Goal: Transaction & Acquisition: Purchase product/service

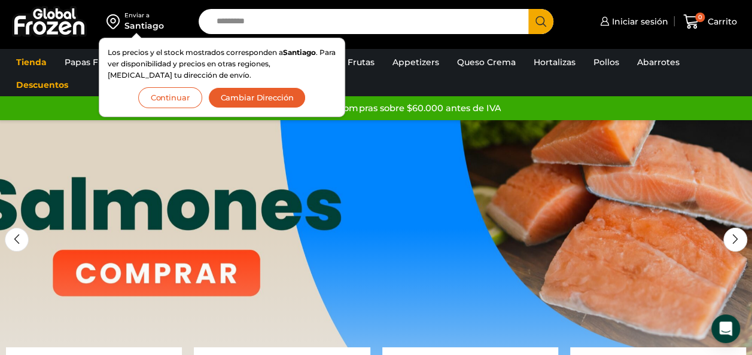
click at [240, 93] on button "Cambiar Dirección" at bounding box center [257, 97] width 98 height 21
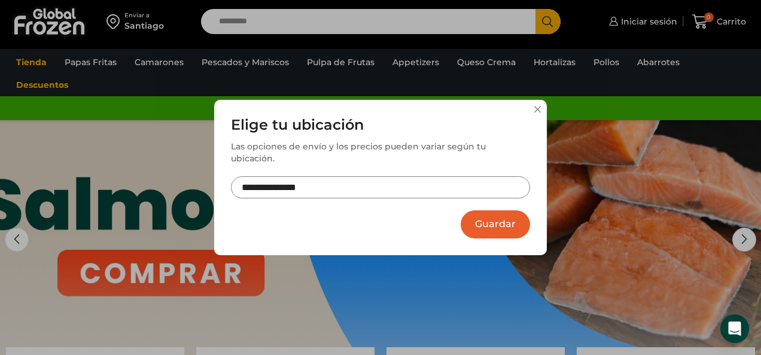
click at [345, 176] on input "**********" at bounding box center [380, 187] width 299 height 22
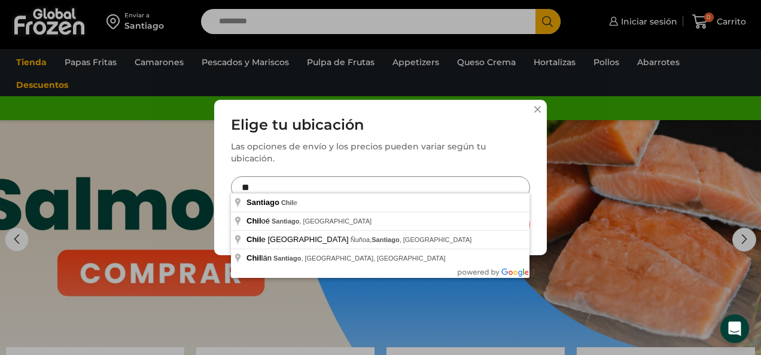
type input "*"
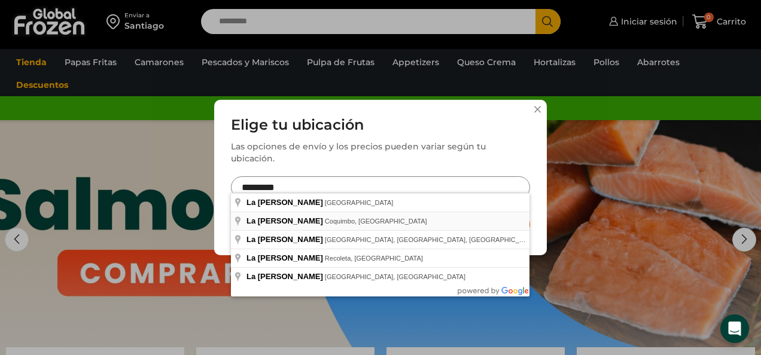
type input "**********"
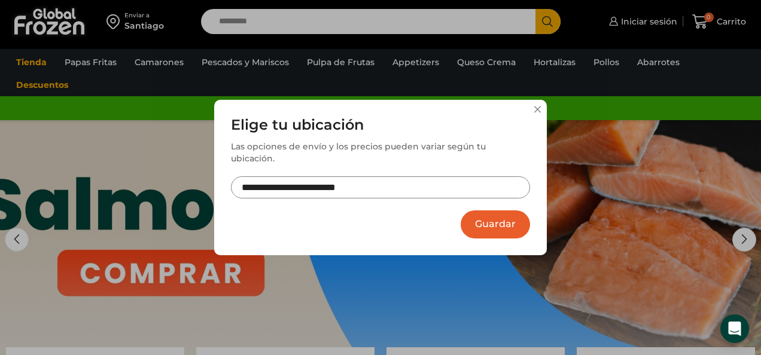
click at [474, 211] on button "Guardar" at bounding box center [495, 225] width 69 height 28
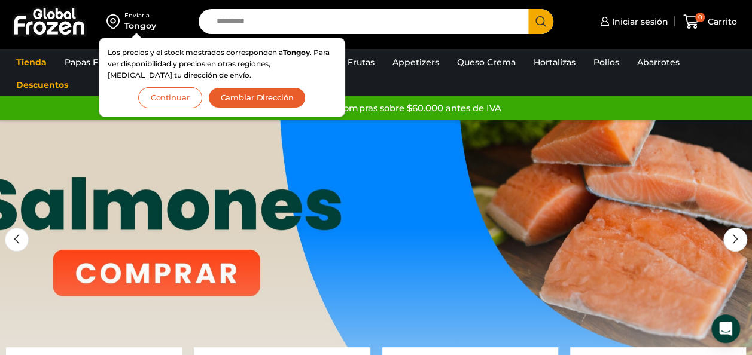
click at [264, 98] on button "Cambiar Dirección" at bounding box center [257, 97] width 98 height 21
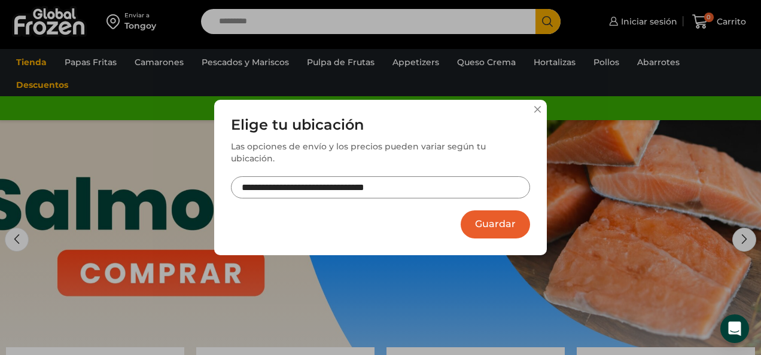
click at [328, 183] on input "**********" at bounding box center [380, 187] width 299 height 22
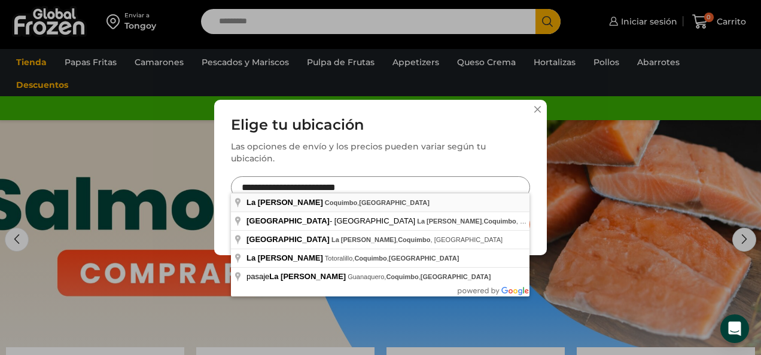
type input "**********"
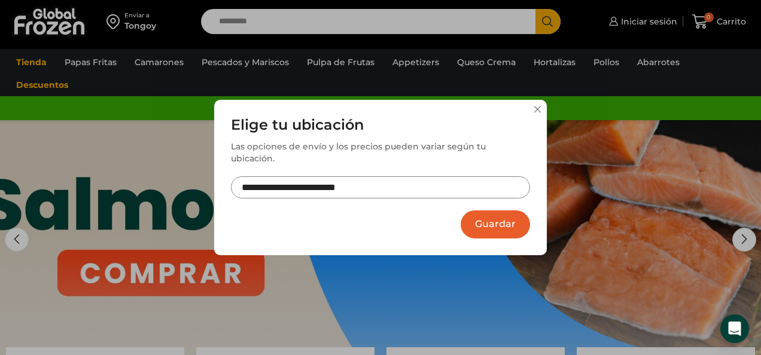
click at [500, 215] on button "Guardar" at bounding box center [495, 225] width 69 height 28
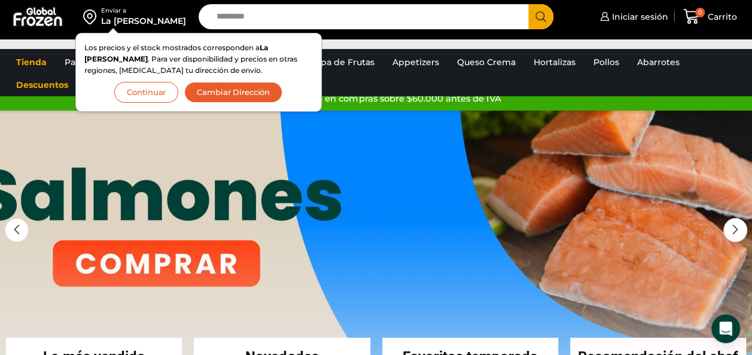
click at [178, 94] on button "Continuar" at bounding box center [146, 92] width 64 height 21
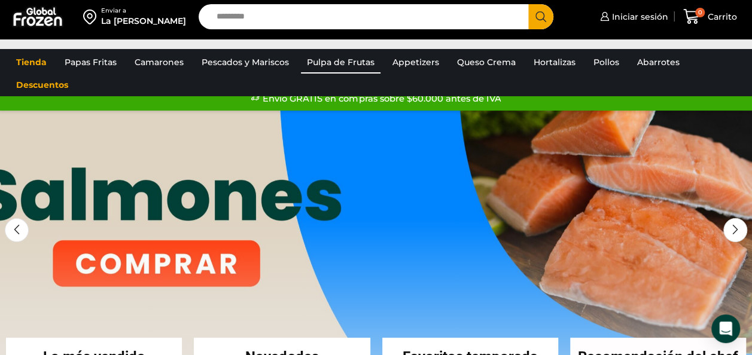
click at [323, 62] on link "Pulpa de Frutas" at bounding box center [341, 62] width 80 height 23
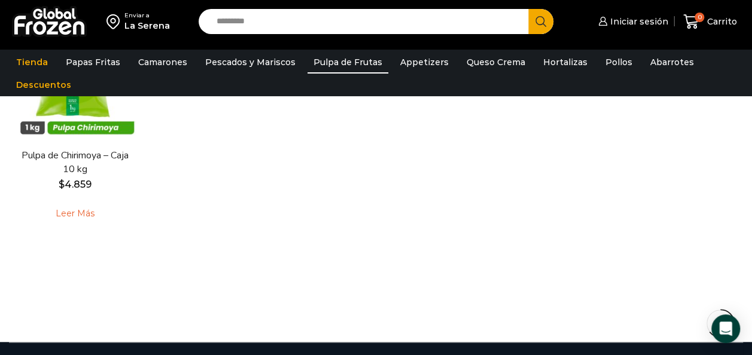
scroll to position [455, 0]
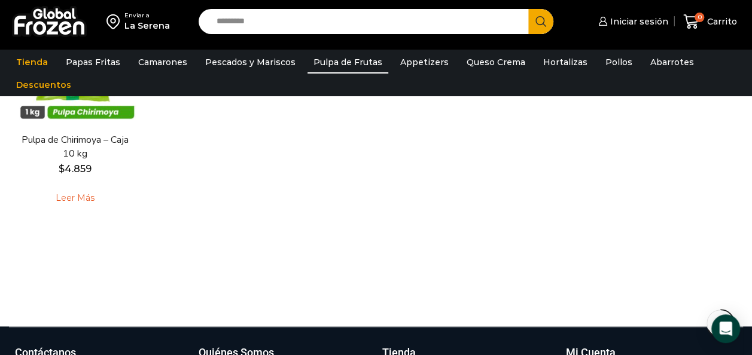
click at [353, 65] on link "Pulpa de Frutas" at bounding box center [347, 62] width 81 height 23
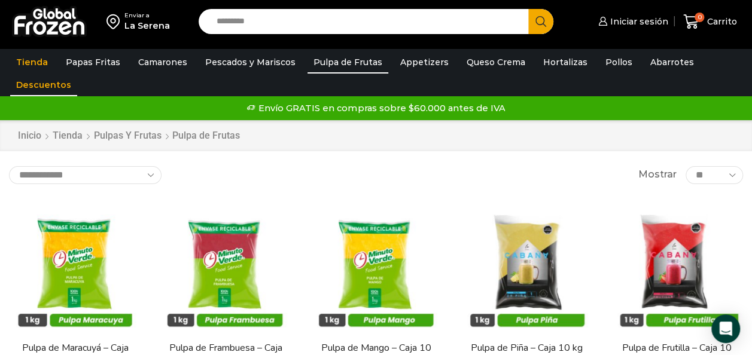
click at [57, 86] on link "Descuentos" at bounding box center [43, 85] width 67 height 23
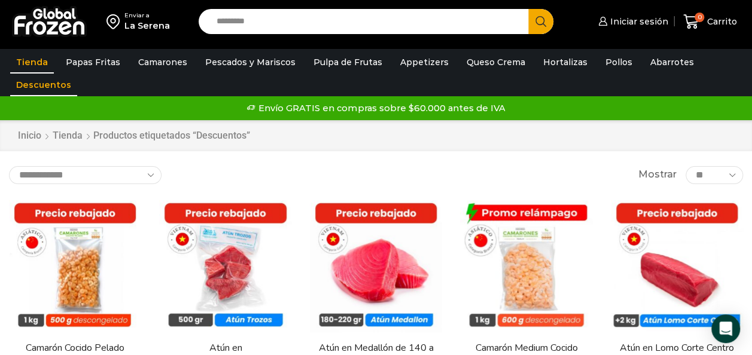
click at [33, 60] on link "Tienda" at bounding box center [32, 62] width 44 height 23
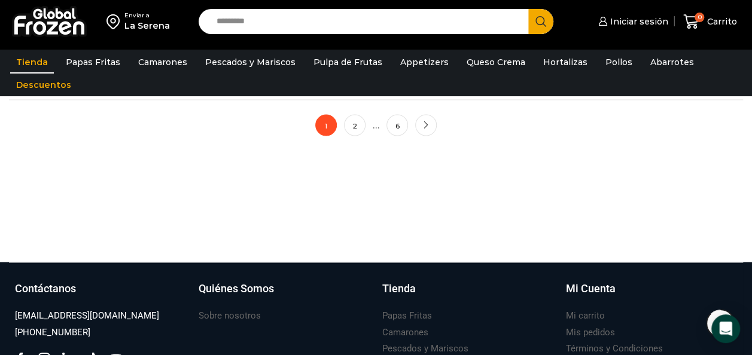
scroll to position [1061, 0]
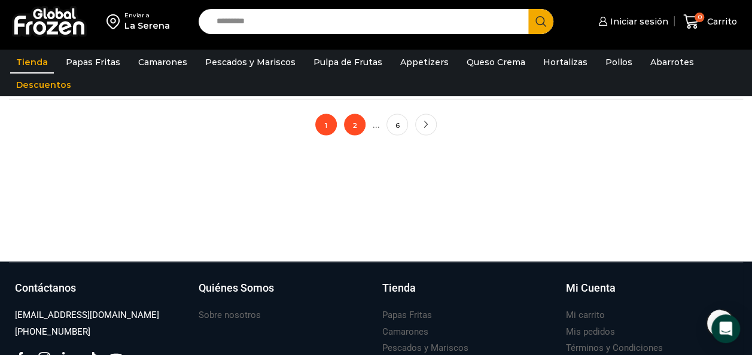
click at [354, 126] on link "2" at bounding box center [355, 125] width 22 height 22
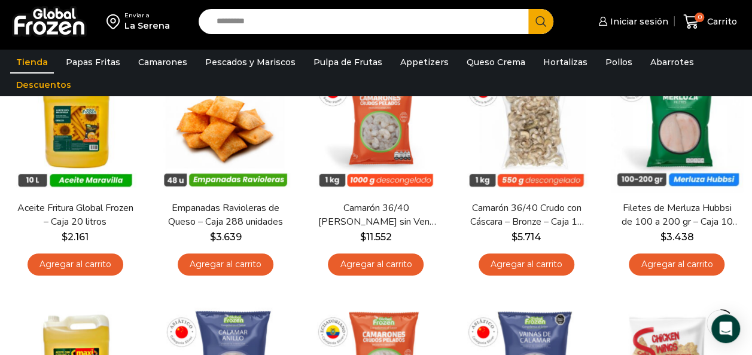
scroll to position [167, 0]
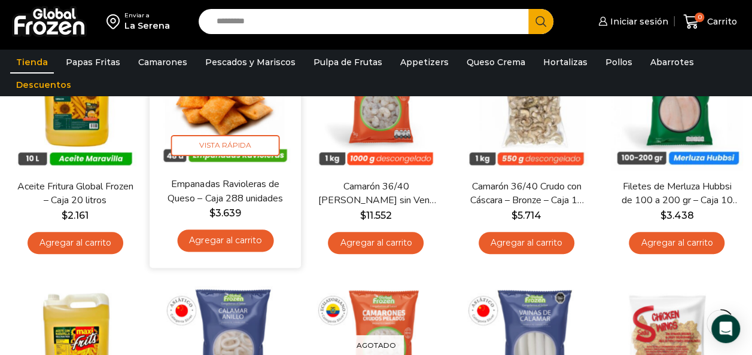
click at [233, 242] on link "Agregar al carrito" at bounding box center [226, 241] width 96 height 22
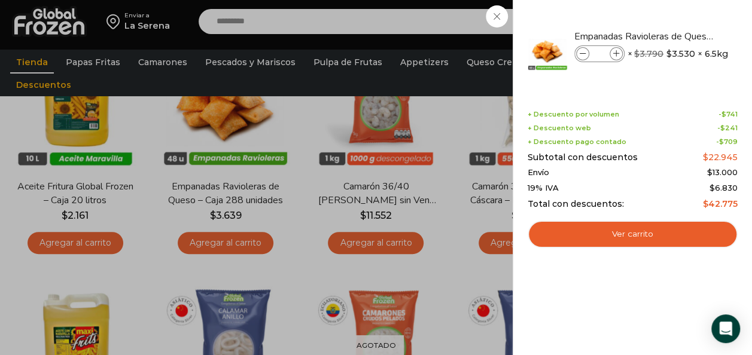
click at [680, 36] on div "1 Carrito 1 1 Shopping Cart *" at bounding box center [710, 22] width 60 height 28
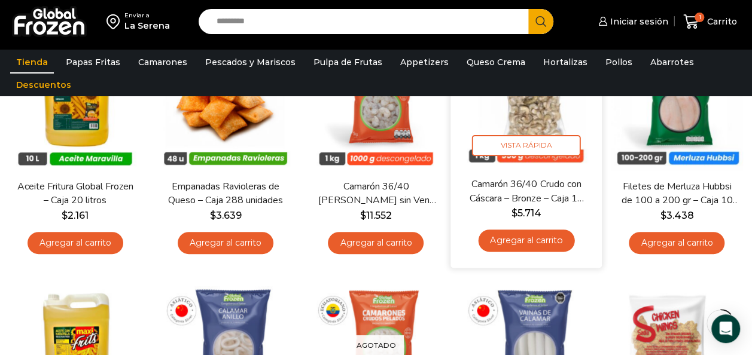
click at [561, 194] on link "Camarón 36/40 Crudo con Cáscara – Bronze – Caja 10 kg" at bounding box center [527, 191] width 120 height 28
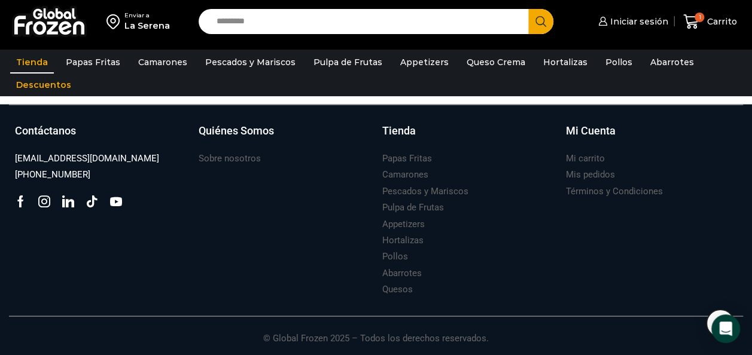
scroll to position [1222, 0]
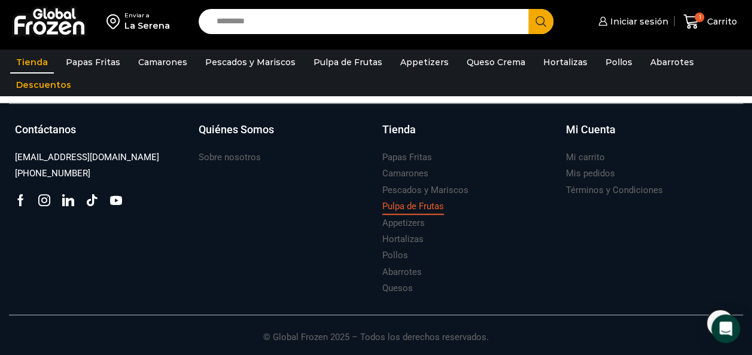
click at [404, 206] on h3 "Pulpa de Frutas" at bounding box center [413, 206] width 62 height 13
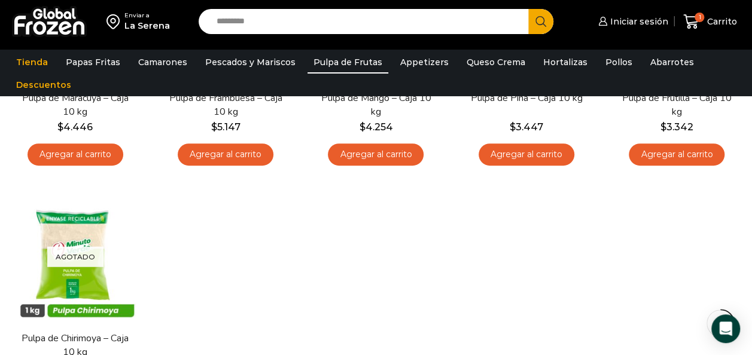
scroll to position [263, 0]
